Goal: Find specific page/section: Find specific page/section

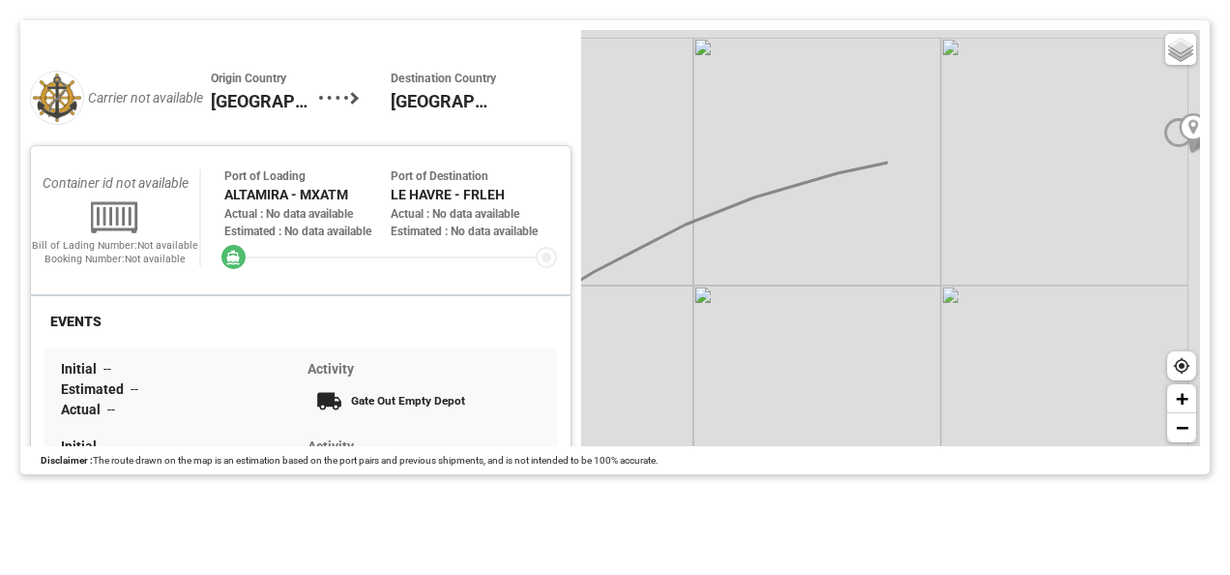
drag, startPoint x: 1073, startPoint y: 238, endPoint x: 675, endPoint y: 341, distance: 410.8
click at [675, 341] on div "Basic Grayscale Streets Dark + −" at bounding box center [890, 238] width 619 height 416
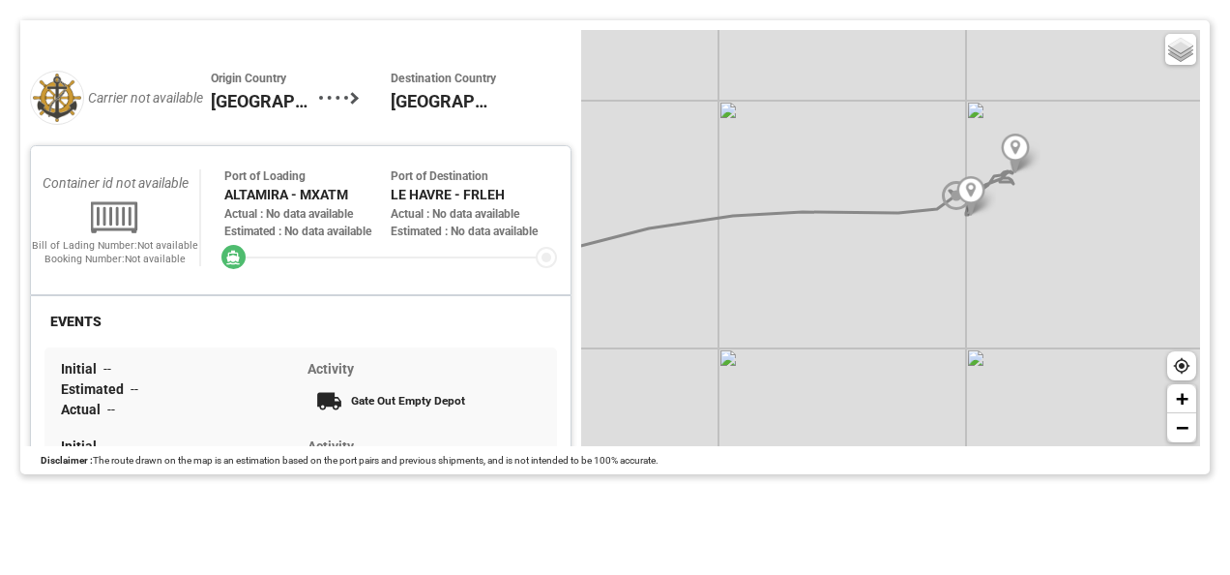
drag, startPoint x: 1096, startPoint y: 218, endPoint x: 854, endPoint y: 271, distance: 247.6
click at [854, 271] on div "Basic Grayscale Streets Dark + −" at bounding box center [890, 238] width 619 height 416
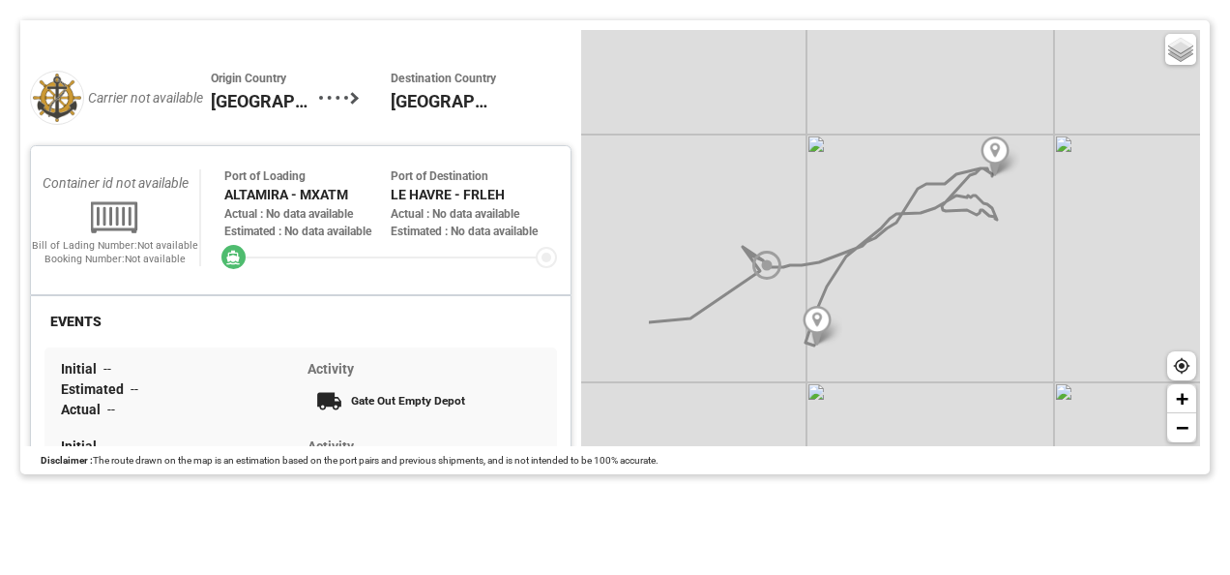
drag, startPoint x: 756, startPoint y: 232, endPoint x: 891, endPoint y: 277, distance: 141.6
click at [891, 277] on div "Basic Grayscale Streets Dark + −" at bounding box center [890, 238] width 619 height 416
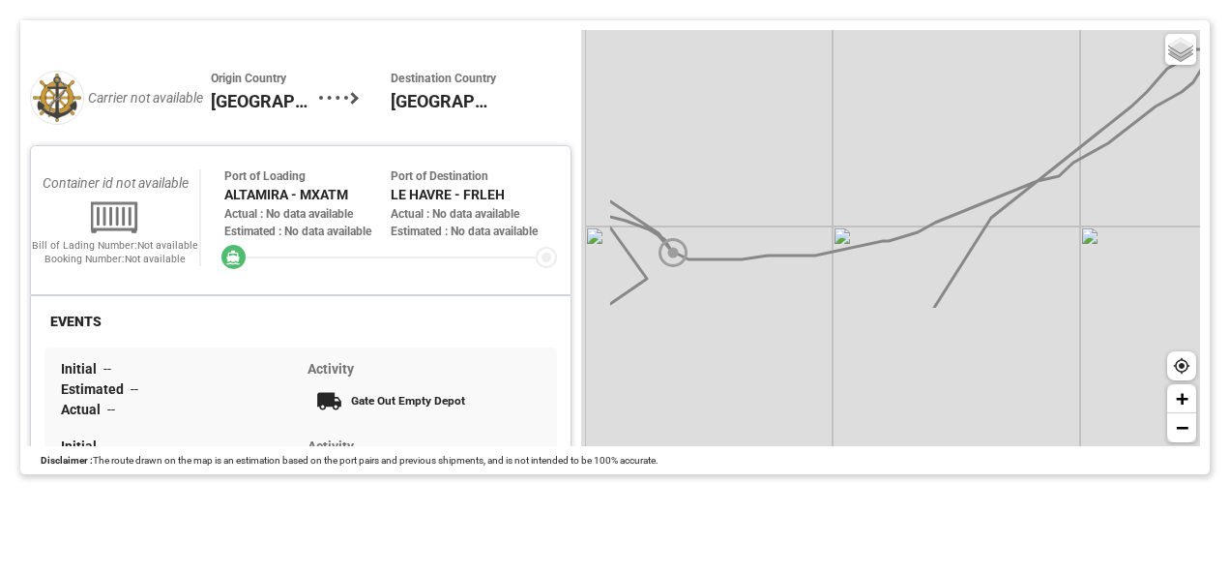
drag, startPoint x: 847, startPoint y: 267, endPoint x: 940, endPoint y: 77, distance: 211.1
click at [940, 77] on div "Basic Grayscale Streets Dark + −" at bounding box center [890, 238] width 619 height 416
